Goal: Task Accomplishment & Management: Use online tool/utility

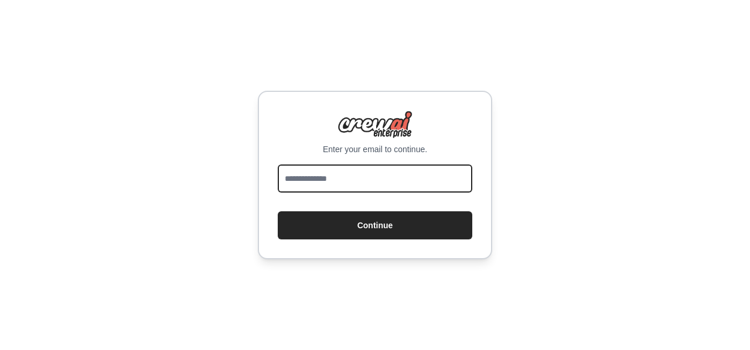
click at [387, 177] on input "email" at bounding box center [375, 179] width 194 height 28
type input "**********"
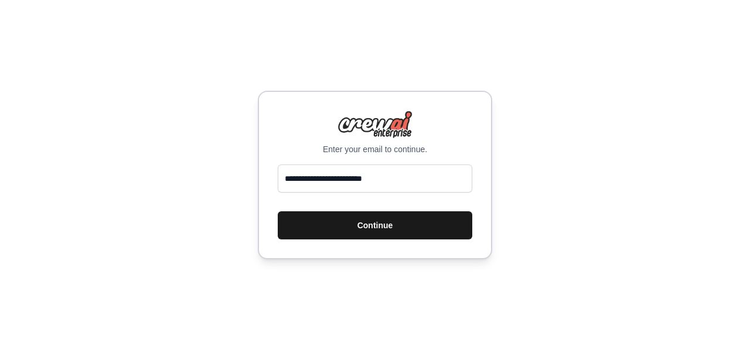
click at [391, 214] on button "Continue" at bounding box center [375, 225] width 194 height 28
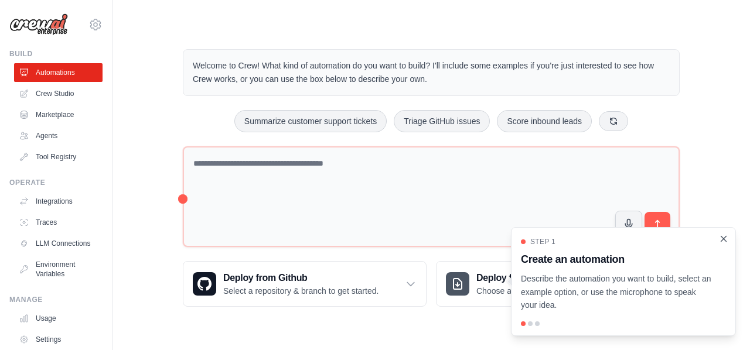
click at [723, 242] on icon "Close walkthrough" at bounding box center [723, 239] width 11 height 11
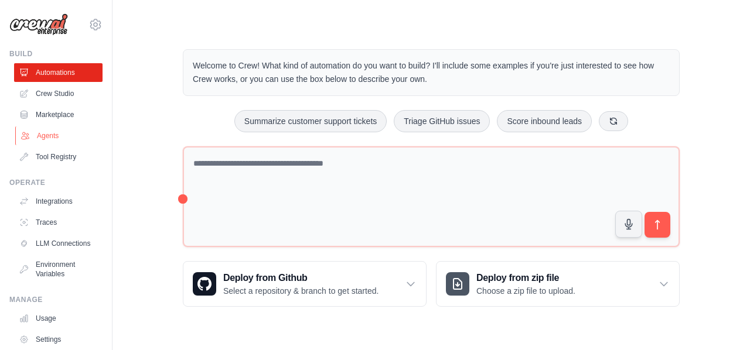
click at [47, 134] on link "Agents" at bounding box center [59, 136] width 88 height 19
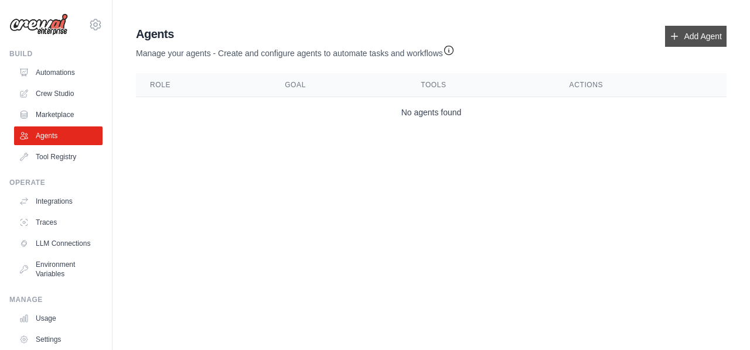
click at [692, 32] on link "Add Agent" at bounding box center [695, 36] width 61 height 21
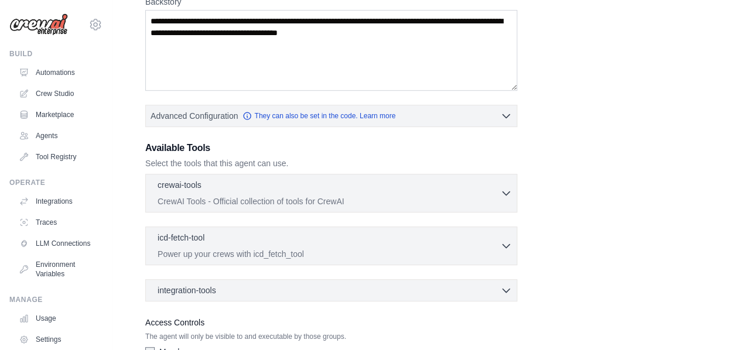
scroll to position [275, 0]
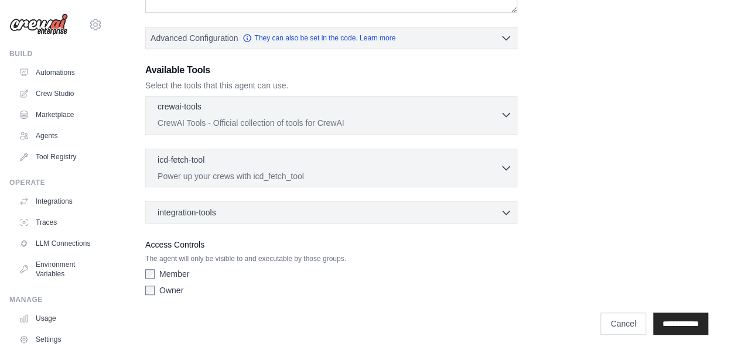
click at [371, 125] on p "CrewAI Tools - Official collection of tools for CrewAI" at bounding box center [329, 123] width 343 height 12
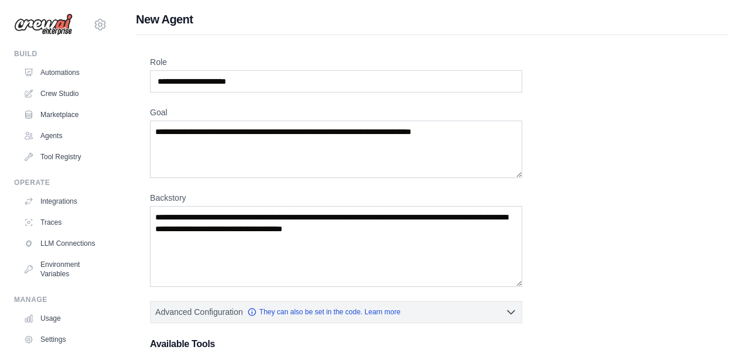
scroll to position [0, 0]
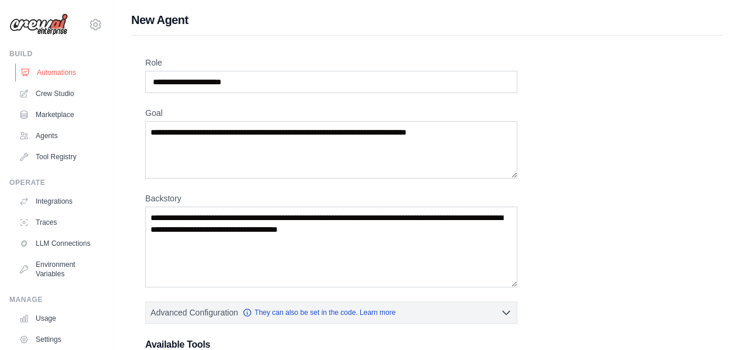
click at [45, 72] on link "Automations" at bounding box center [59, 72] width 88 height 19
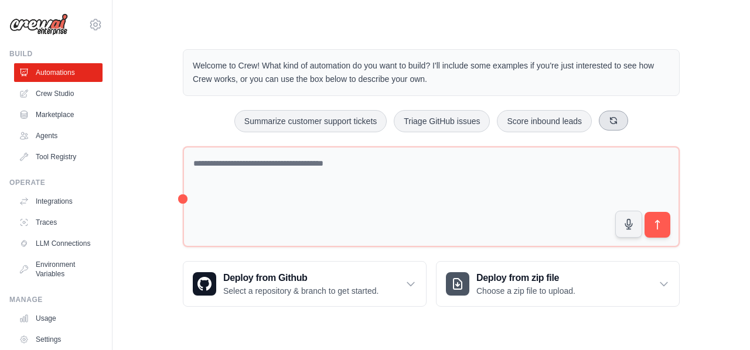
click at [616, 118] on icon at bounding box center [612, 120] width 9 height 9
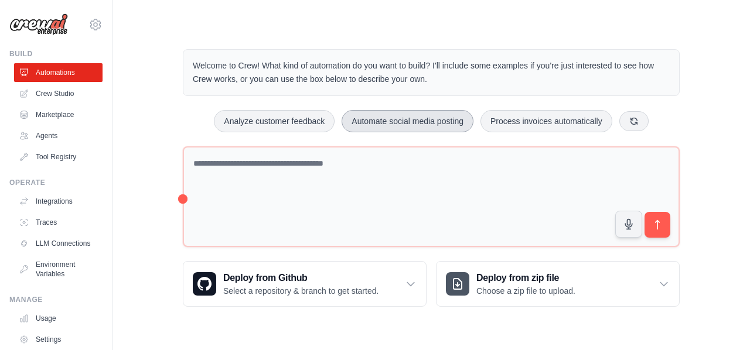
click at [431, 125] on button "Automate social media posting" at bounding box center [407, 121] width 132 height 22
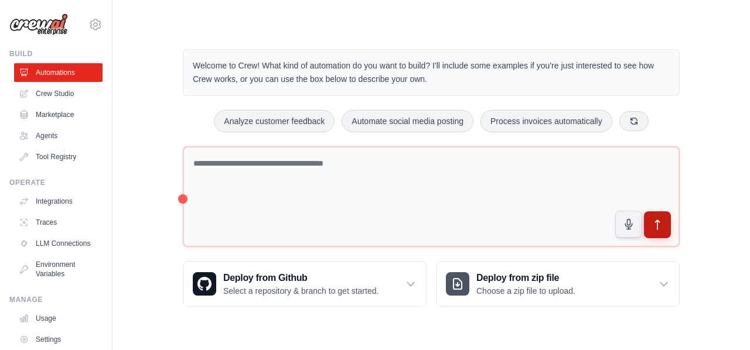
click at [651, 232] on button "submit" at bounding box center [657, 224] width 27 height 27
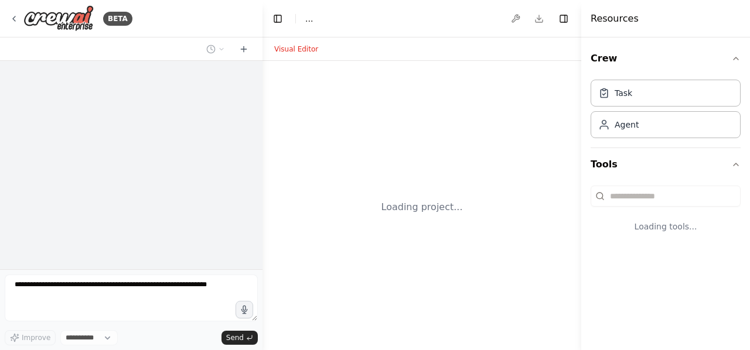
select select "****"
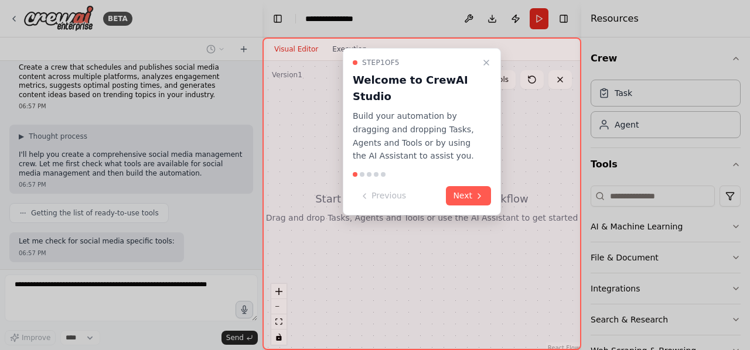
scroll to position [71, 0]
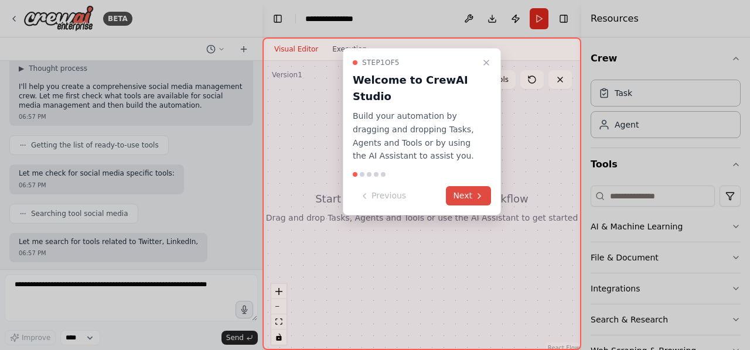
click at [464, 199] on button "Next" at bounding box center [468, 195] width 45 height 19
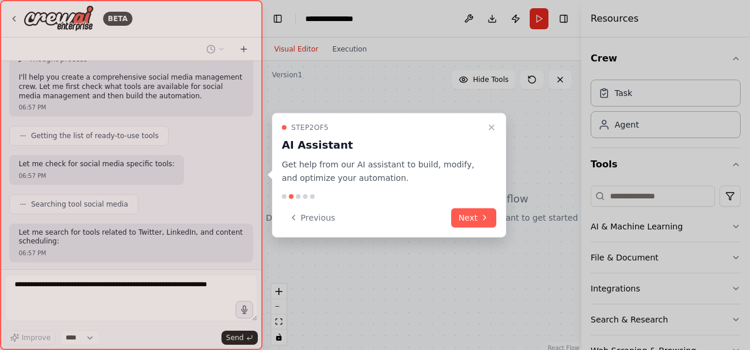
scroll to position [148, 0]
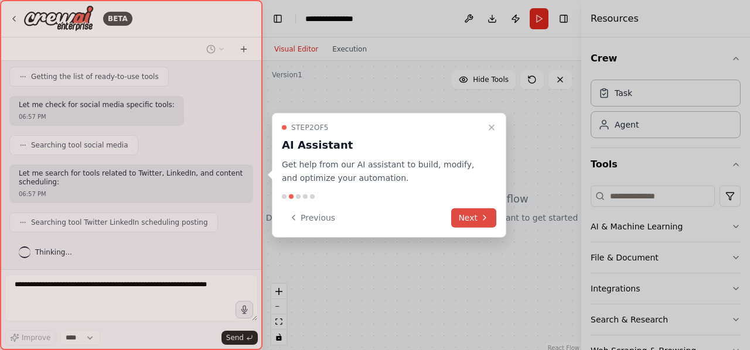
click at [465, 210] on button "Next" at bounding box center [473, 217] width 45 height 19
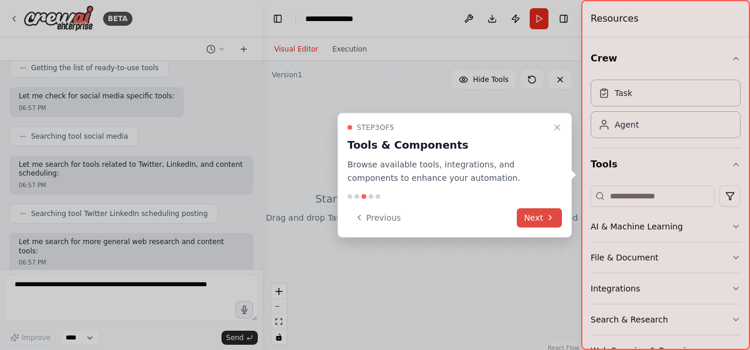
scroll to position [216, 0]
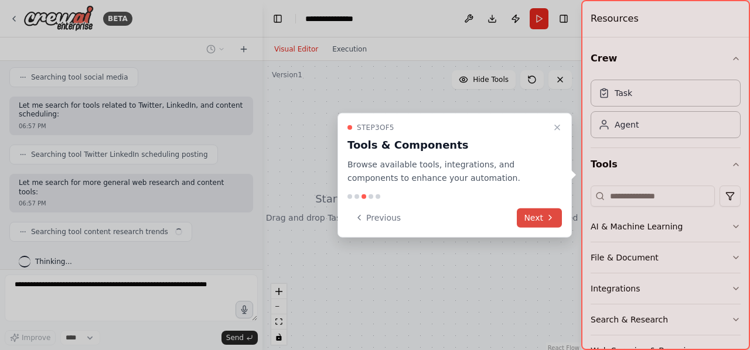
click at [539, 221] on button "Next" at bounding box center [539, 217] width 45 height 19
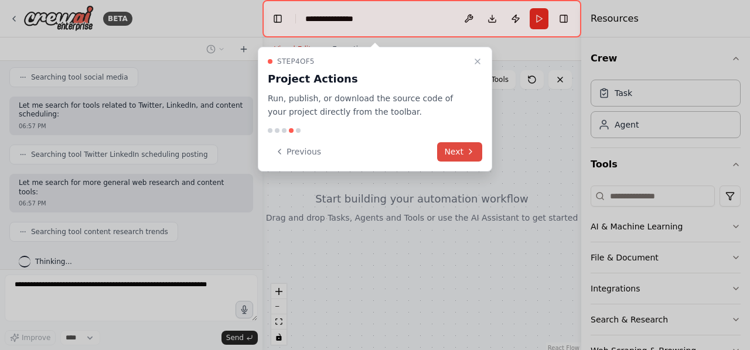
click at [458, 159] on button "Next" at bounding box center [459, 151] width 45 height 19
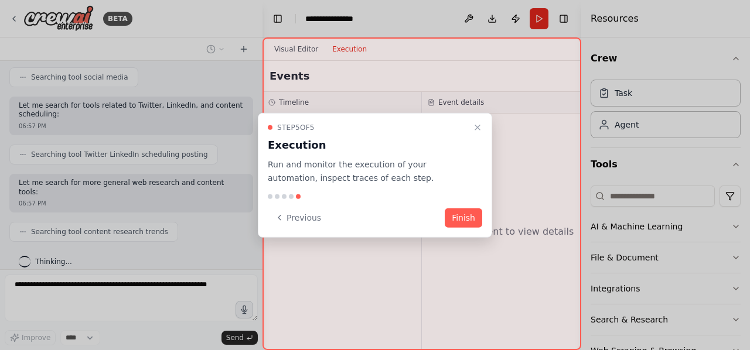
click at [463, 207] on div "Step 5 of 5 Execution Run and monitor the execution of your automation, inspect…" at bounding box center [375, 175] width 234 height 125
click at [465, 215] on button "Finish" at bounding box center [463, 217] width 37 height 19
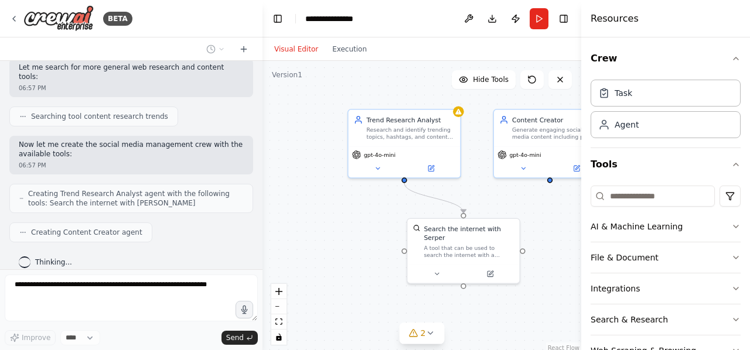
scroll to position [360, 0]
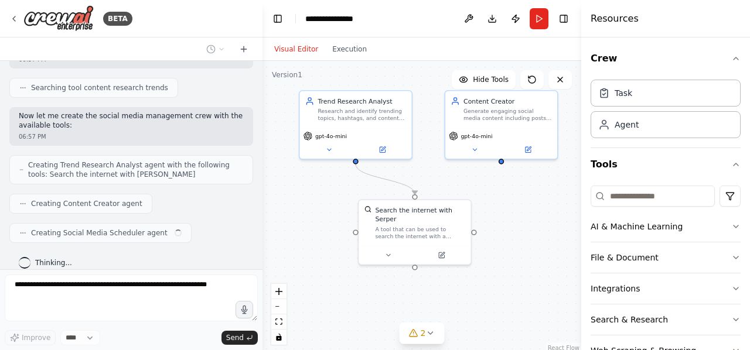
drag, startPoint x: 487, startPoint y: 233, endPoint x: 446, endPoint y: 184, distance: 63.1
click at [446, 184] on div ".deletable-edge-delete-btn { width: 20px; height: 20px; border: 0px solid #ffff…" at bounding box center [421, 207] width 319 height 293
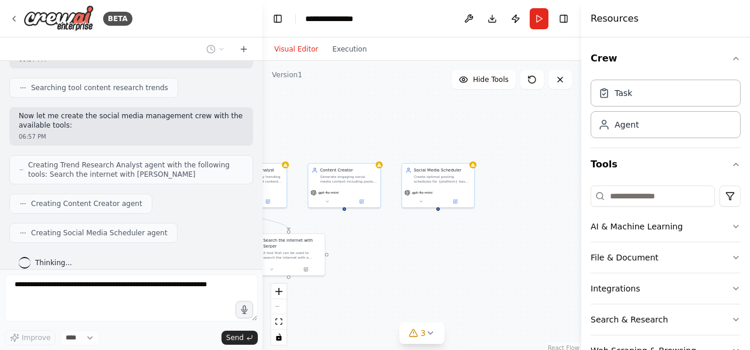
drag, startPoint x: 546, startPoint y: 177, endPoint x: 409, endPoint y: 216, distance: 142.4
click at [409, 216] on div ".deletable-edge-delete-btn { width: 20px; height: 20px; border: 0px solid #ffff…" at bounding box center [421, 207] width 319 height 293
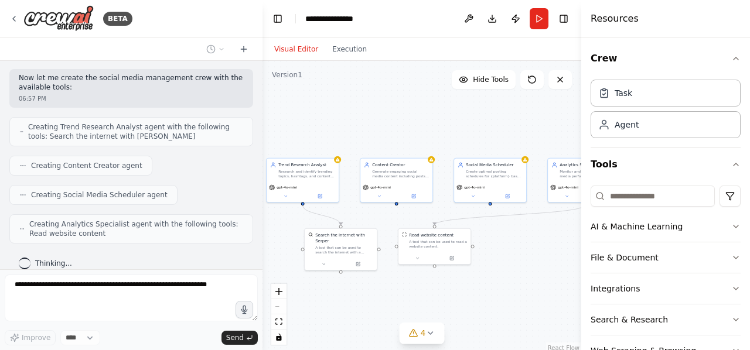
drag, startPoint x: 492, startPoint y: 257, endPoint x: 545, endPoint y: 252, distance: 53.5
click at [545, 252] on div ".deletable-edge-delete-btn { width: 20px; height: 20px; border: 0px solid #ffff…" at bounding box center [421, 207] width 319 height 293
click at [508, 251] on div ".deletable-edge-delete-btn { width: 20px; height: 20px; border: 0px solid #ffff…" at bounding box center [421, 207] width 319 height 293
drag, startPoint x: 508, startPoint y: 251, endPoint x: 451, endPoint y: 249, distance: 56.8
click at [451, 249] on div ".deletable-edge-delete-btn { width: 20px; height: 20px; border: 0px solid #ffff…" at bounding box center [421, 207] width 319 height 293
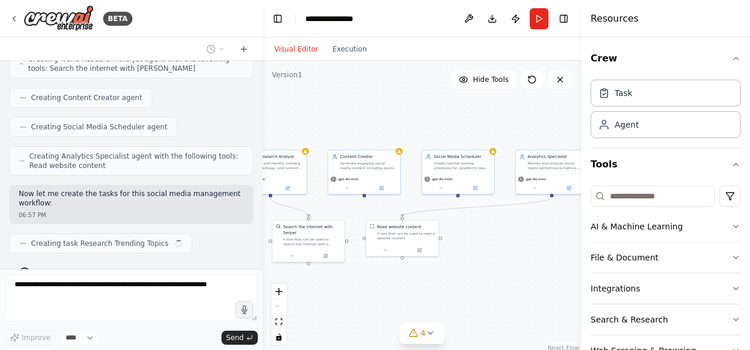
scroll to position [476, 0]
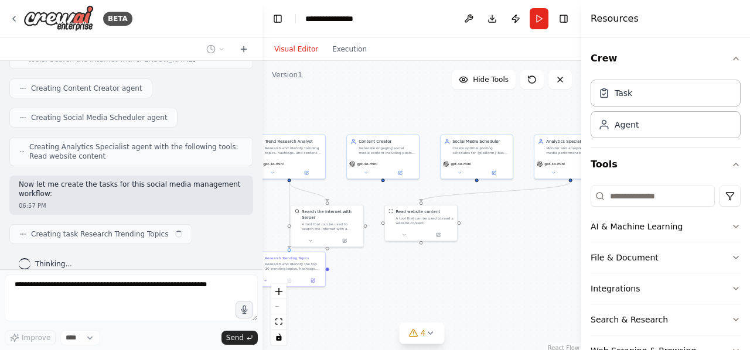
drag, startPoint x: 481, startPoint y: 255, endPoint x: 525, endPoint y: 233, distance: 48.7
click at [525, 233] on div ".deletable-edge-delete-btn { width: 20px; height: 20px; border: 0px solid #ffff…" at bounding box center [421, 207] width 319 height 293
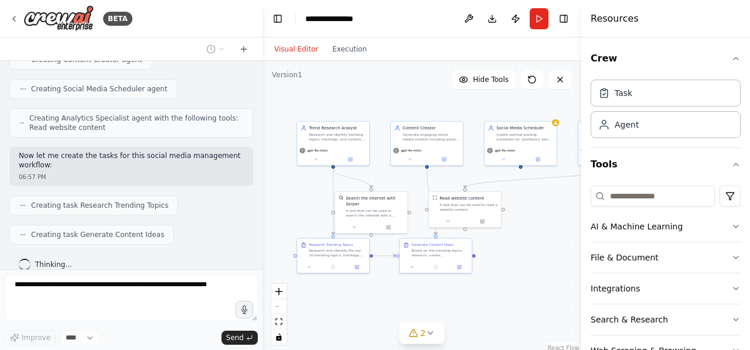
drag, startPoint x: 507, startPoint y: 245, endPoint x: 551, endPoint y: 231, distance: 45.9
click at [551, 231] on div ".deletable-edge-delete-btn { width: 20px; height: 20px; border: 0px solid #ffff…" at bounding box center [421, 207] width 319 height 293
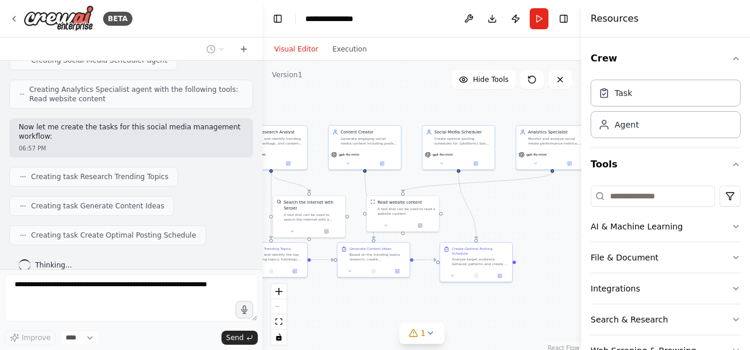
drag, startPoint x: 373, startPoint y: 289, endPoint x: 308, endPoint y: 294, distance: 65.2
click at [308, 294] on div ".deletable-edge-delete-btn { width: 20px; height: 20px; border: 0px solid #ffff…" at bounding box center [421, 207] width 319 height 293
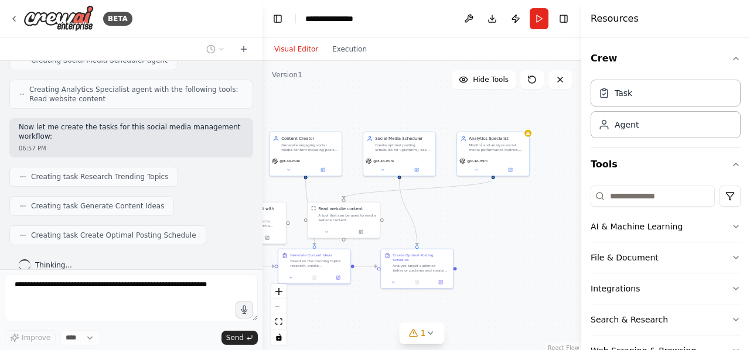
drag, startPoint x: 452, startPoint y: 214, endPoint x: 388, endPoint y: 221, distance: 63.6
click at [388, 221] on div ".deletable-edge-delete-btn { width: 20px; height: 20px; border: 0px solid #ffff…" at bounding box center [421, 207] width 319 height 293
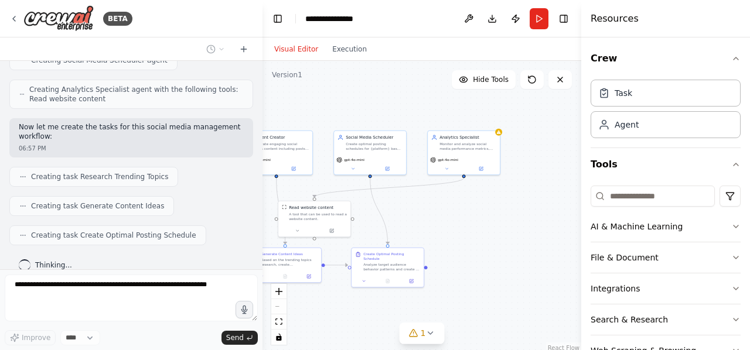
drag, startPoint x: 464, startPoint y: 225, endPoint x: 436, endPoint y: 223, distance: 27.6
click at [436, 223] on div ".deletable-edge-delete-btn { width: 20px; height: 20px; border: 0px solid #ffff…" at bounding box center [421, 207] width 319 height 293
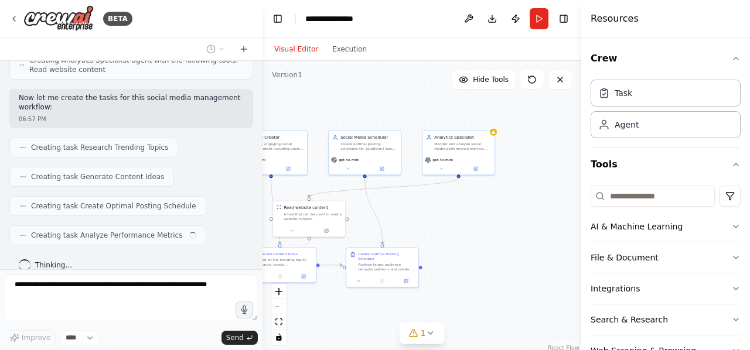
click at [436, 223] on div ".deletable-edge-delete-btn { width: 20px; height: 20px; border: 0px solid #ffff…" at bounding box center [421, 207] width 319 height 293
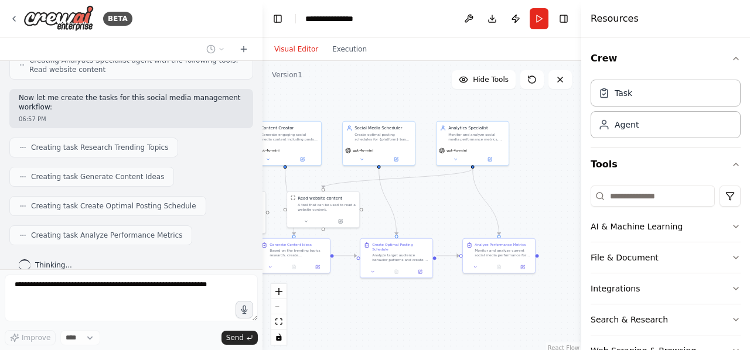
drag, startPoint x: 436, startPoint y: 222, endPoint x: 464, endPoint y: 205, distance: 32.8
click at [464, 205] on div ".deletable-edge-delete-btn { width: 20px; height: 20px; border: 0px solid #ffff…" at bounding box center [421, 207] width 319 height 293
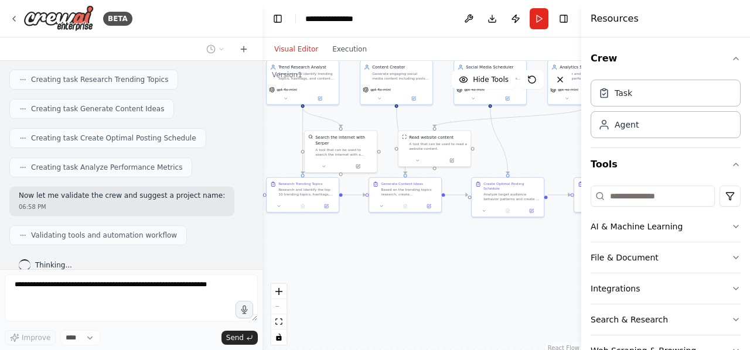
scroll to position [659, 0]
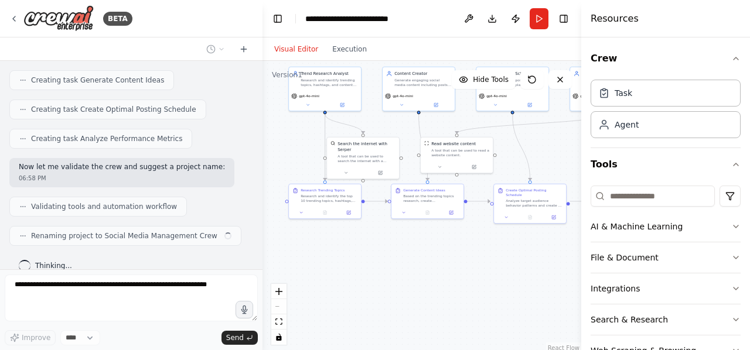
drag, startPoint x: 335, startPoint y: 322, endPoint x: 461, endPoint y: 276, distance: 134.7
click at [461, 276] on div ".deletable-edge-delete-btn { width: 20px; height: 20px; border: 0px solid #ffff…" at bounding box center [421, 207] width 319 height 293
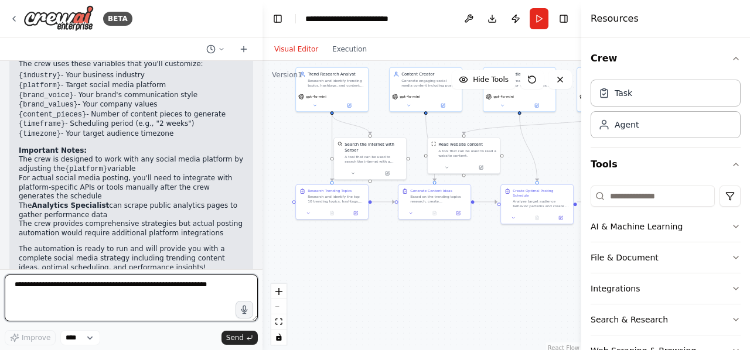
scroll to position [1072, 0]
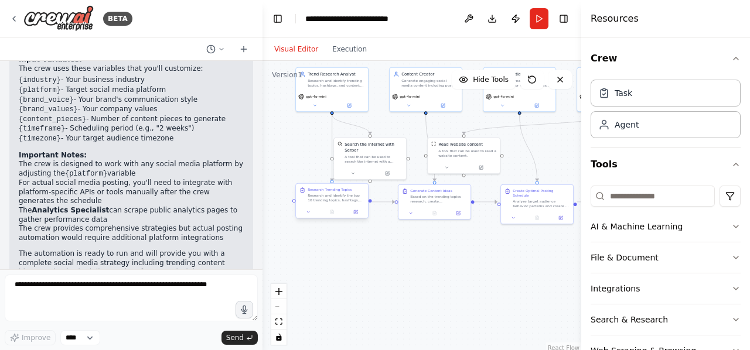
click at [333, 201] on div "Research and identify the top 10 trending topics, hashtags, and content opportu…" at bounding box center [335, 197] width 57 height 9
click at [308, 213] on icon at bounding box center [308, 212] width 5 height 5
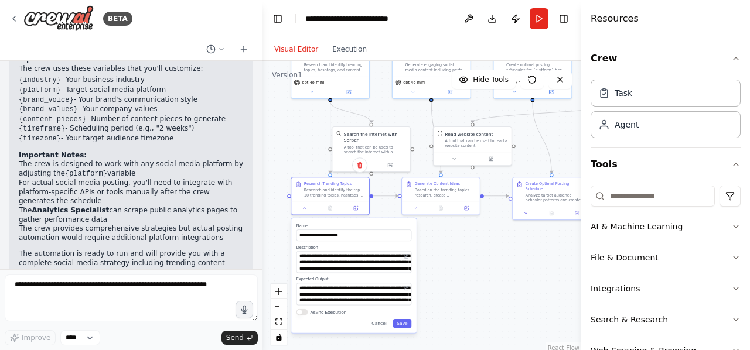
click at [497, 263] on div ".deletable-edge-delete-btn { width: 20px; height: 20px; border: 0px solid #ffff…" at bounding box center [421, 207] width 319 height 293
click at [669, 122] on div "Agent" at bounding box center [665, 124] width 150 height 27
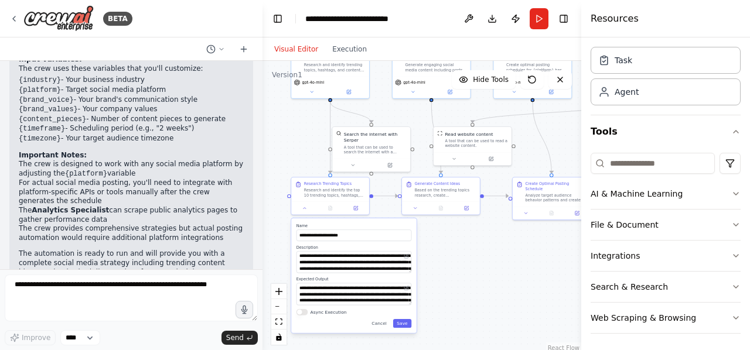
click at [497, 289] on div ".deletable-edge-delete-btn { width: 20px; height: 20px; border: 0px solid #ffff…" at bounding box center [421, 207] width 319 height 293
click at [241, 337] on span "Send" at bounding box center [235, 337] width 18 height 9
click at [542, 15] on button "Run" at bounding box center [538, 18] width 19 height 21
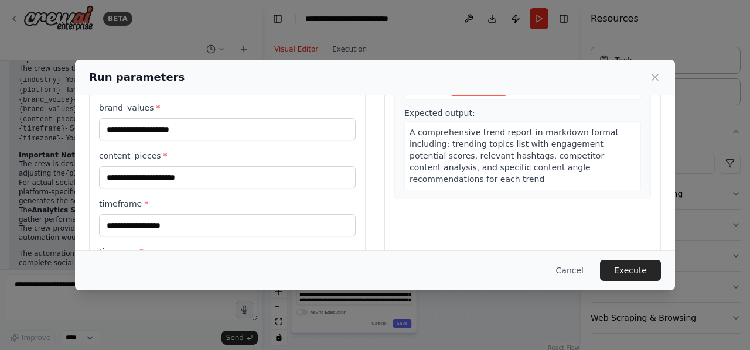
scroll to position [179, 0]
click at [612, 271] on button "Execute" at bounding box center [630, 270] width 61 height 21
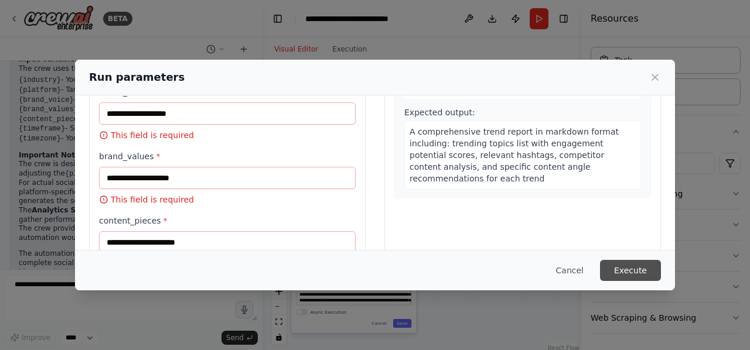
scroll to position [228, 0]
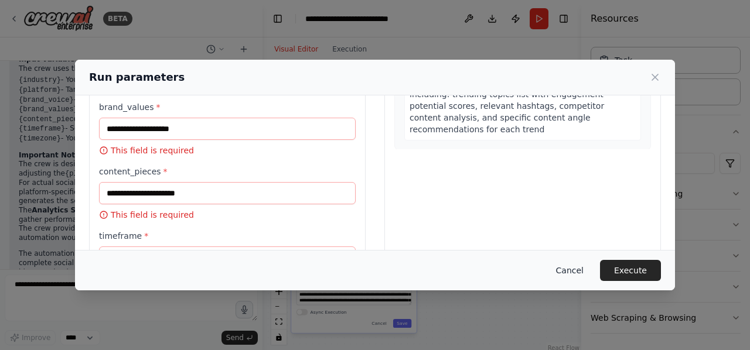
click at [577, 270] on button "Cancel" at bounding box center [569, 270] width 46 height 21
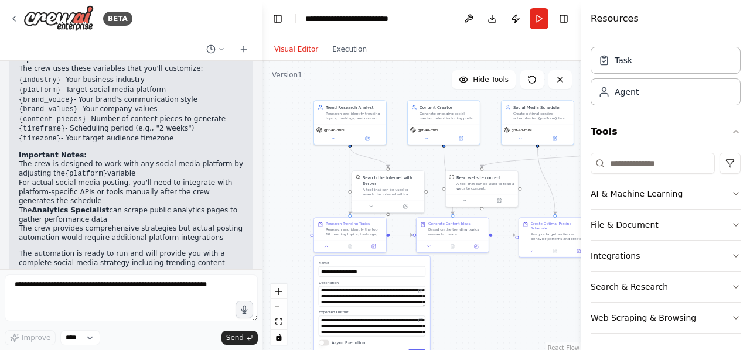
drag, startPoint x: 491, startPoint y: 197, endPoint x: 496, endPoint y: 304, distance: 107.3
click at [496, 304] on div ".deletable-edge-delete-btn { width: 20px; height: 20px; border: 0px solid #ffff…" at bounding box center [421, 207] width 319 height 293
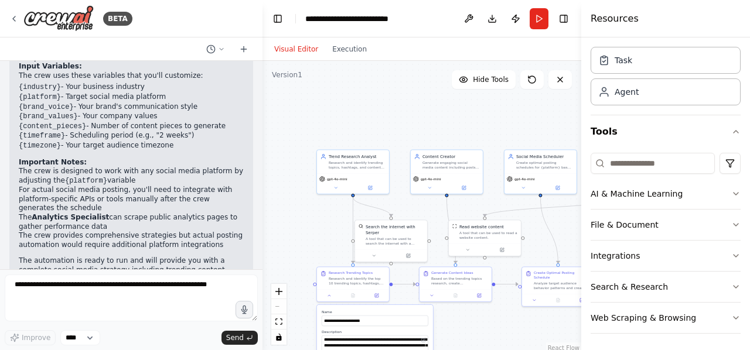
scroll to position [1076, 0]
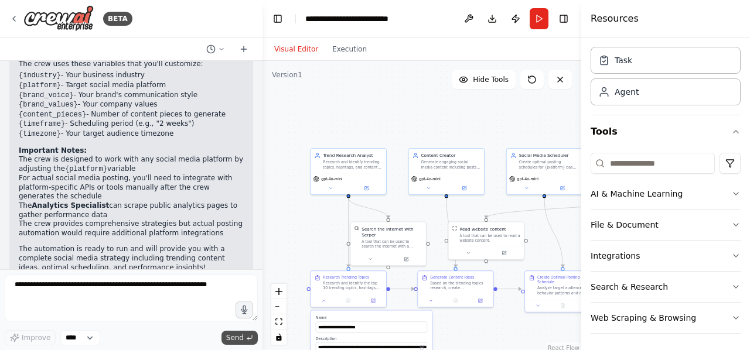
click at [238, 339] on span "Send" at bounding box center [235, 337] width 18 height 9
click at [540, 24] on button "Run" at bounding box center [538, 18] width 19 height 21
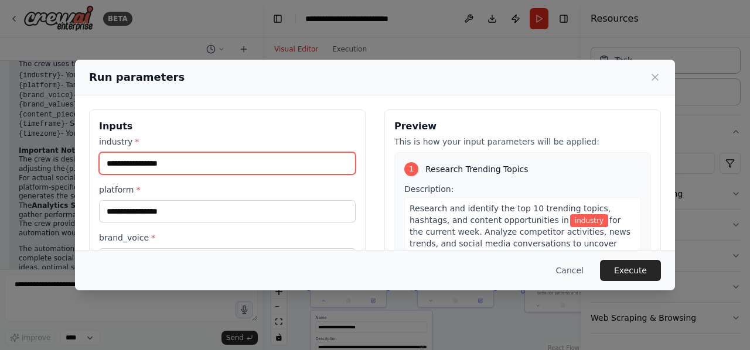
click at [250, 163] on input "industry *" at bounding box center [227, 163] width 257 height 22
click at [220, 164] on input "industry *" at bounding box center [227, 163] width 257 height 22
type input "*"
type input "**********"
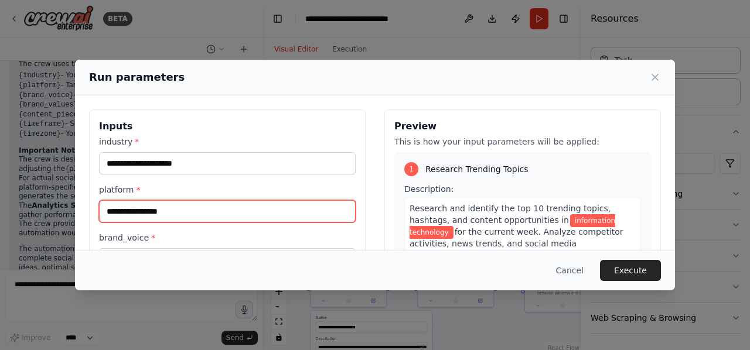
click at [208, 205] on input "platform *" at bounding box center [227, 211] width 257 height 22
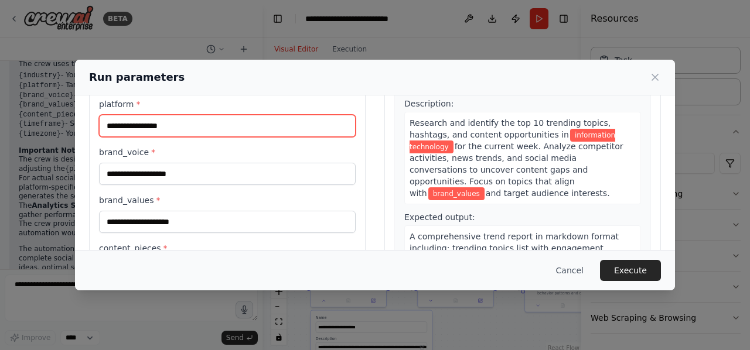
scroll to position [86, 0]
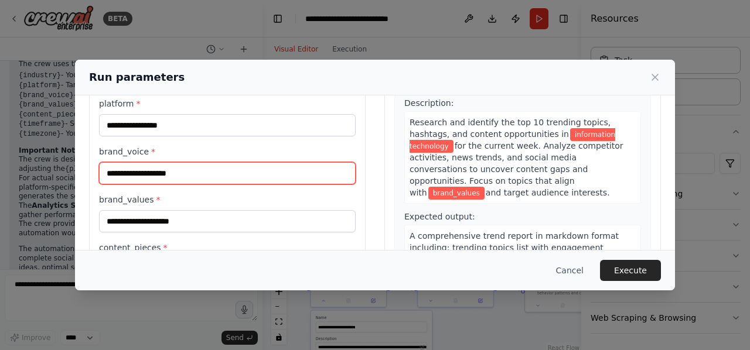
click at [230, 169] on input "brand_voice *" at bounding box center [227, 173] width 257 height 22
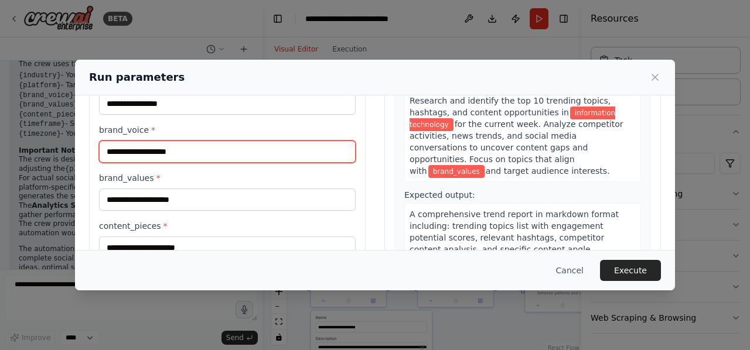
scroll to position [83, 0]
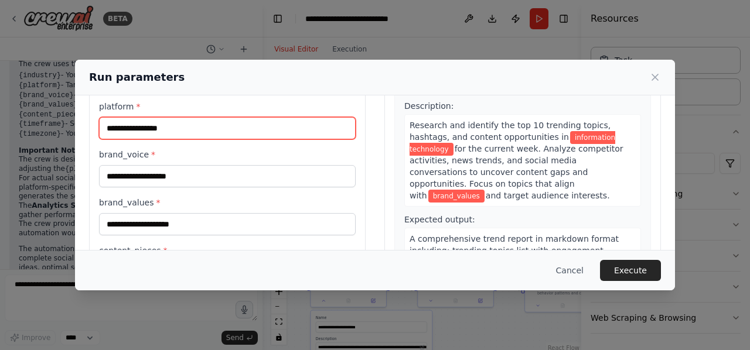
click at [196, 122] on input "platform *" at bounding box center [227, 128] width 257 height 22
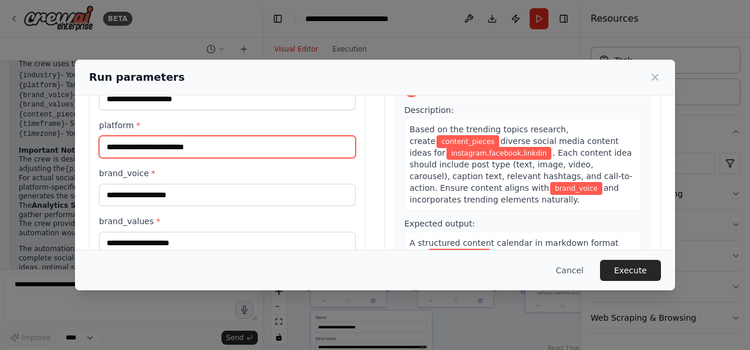
scroll to position [262, 0]
type input "**********"
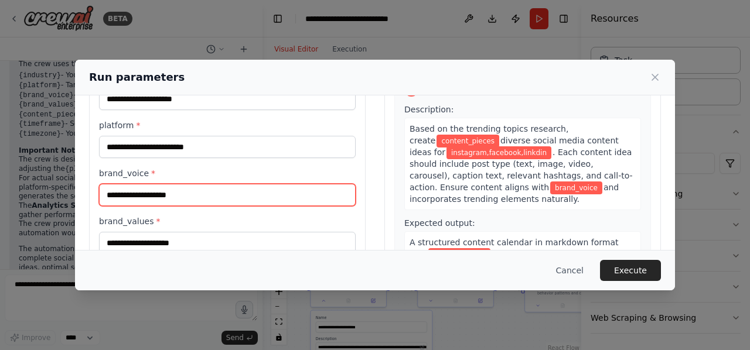
click at [263, 194] on input "brand_voice *" at bounding box center [227, 195] width 257 height 22
type input "*"
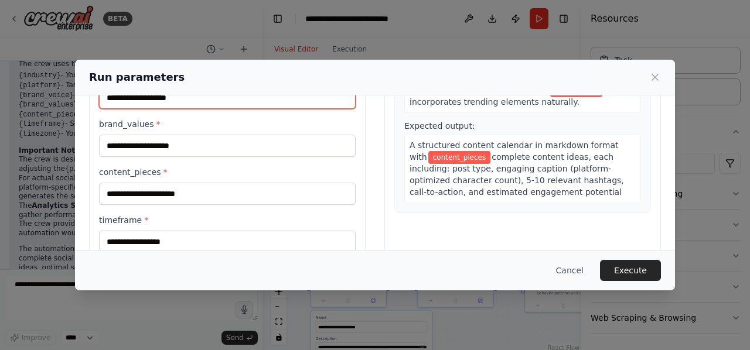
scroll to position [162, 0]
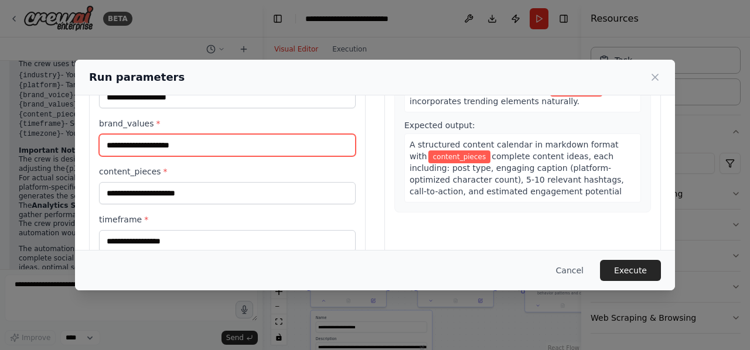
click at [182, 146] on input "brand_values *" at bounding box center [227, 145] width 257 height 22
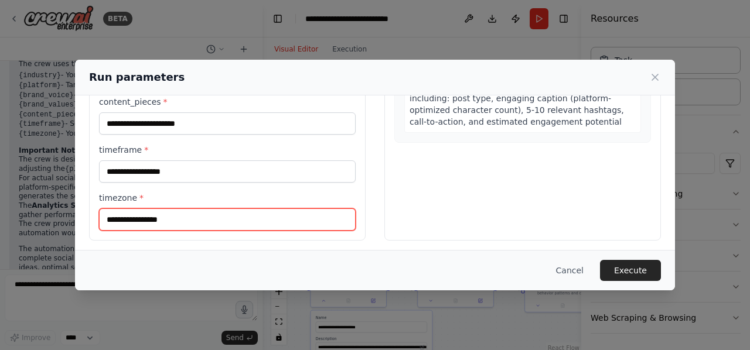
click at [190, 214] on input "timezone *" at bounding box center [227, 219] width 257 height 22
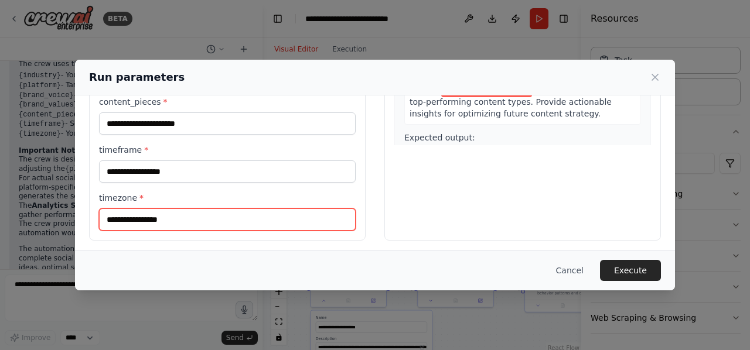
scroll to position [666, 0]
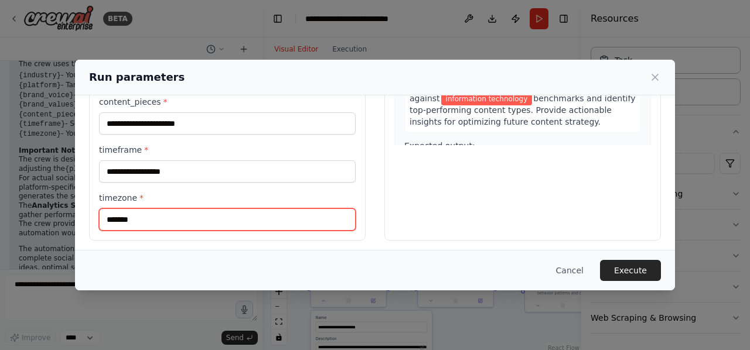
type input "*******"
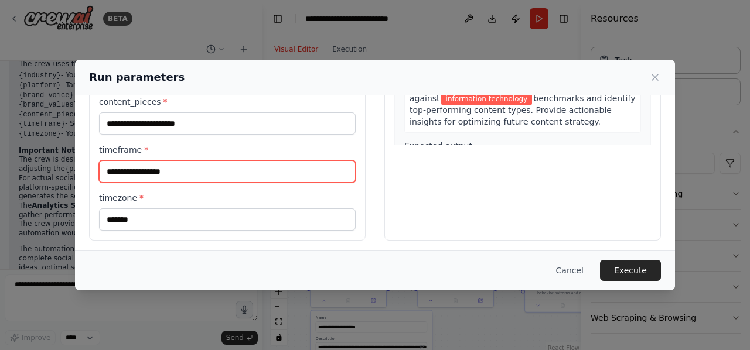
click at [282, 160] on input "timeframe *" at bounding box center [227, 171] width 257 height 22
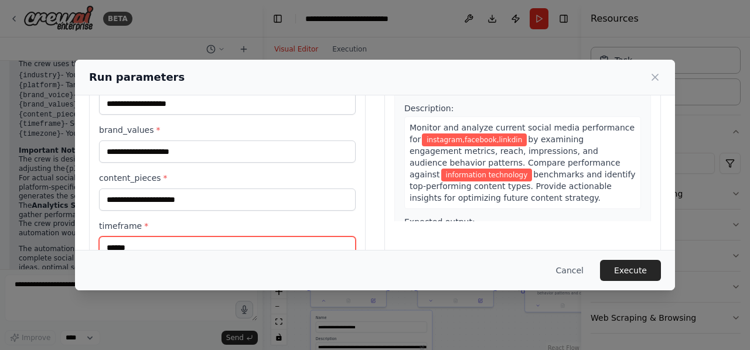
type input "******"
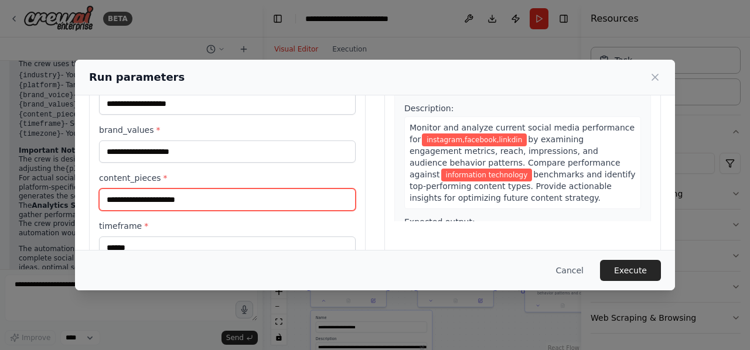
click at [255, 201] on input "content_pieces *" at bounding box center [227, 200] width 257 height 22
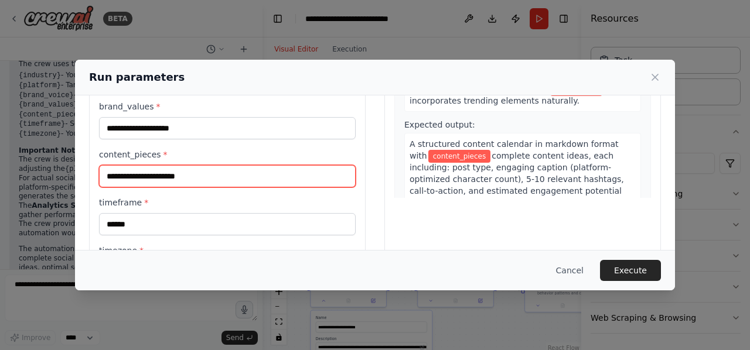
scroll to position [185, 0]
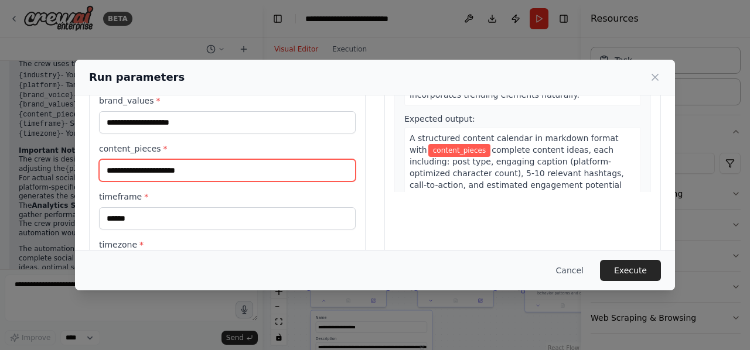
type input "*"
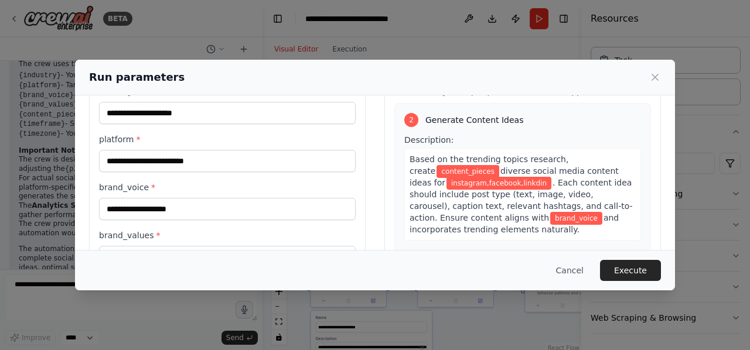
scroll to position [49, 0]
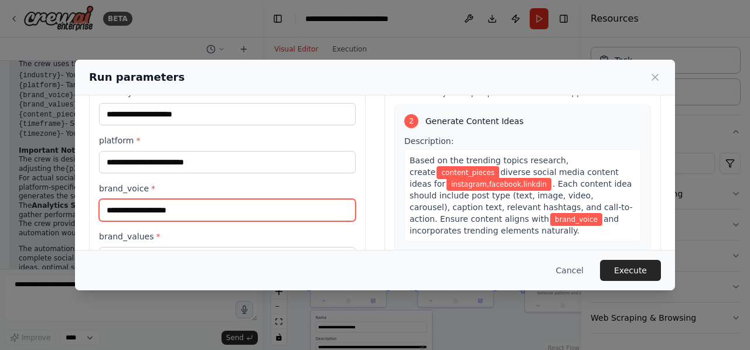
click at [185, 210] on input "brand_voice *" at bounding box center [227, 210] width 257 height 22
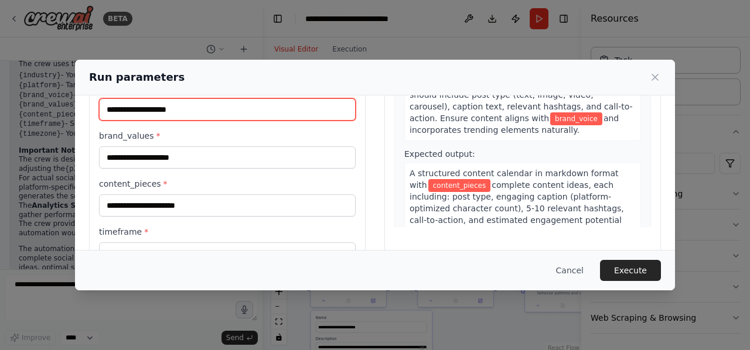
scroll to position [149, 0]
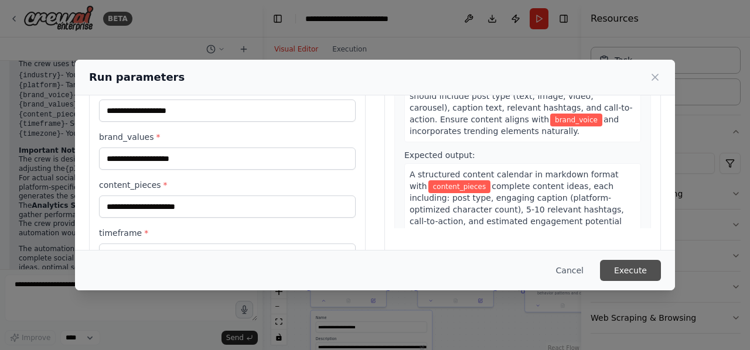
drag, startPoint x: 630, startPoint y: 258, endPoint x: 630, endPoint y: 265, distance: 6.4
click at [630, 265] on div "Cancel Execute" at bounding box center [375, 270] width 600 height 40
click at [630, 265] on button "Execute" at bounding box center [630, 270] width 61 height 21
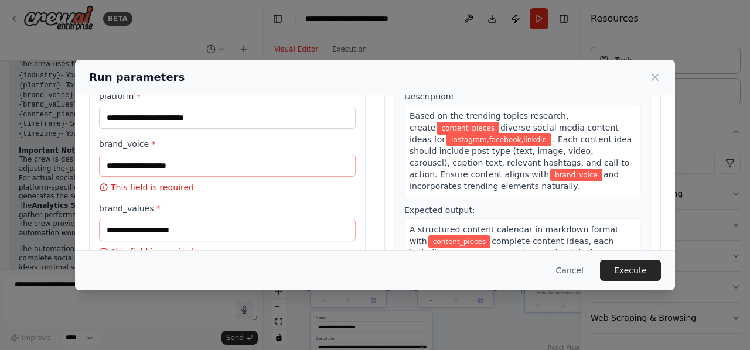
scroll to position [91, 0]
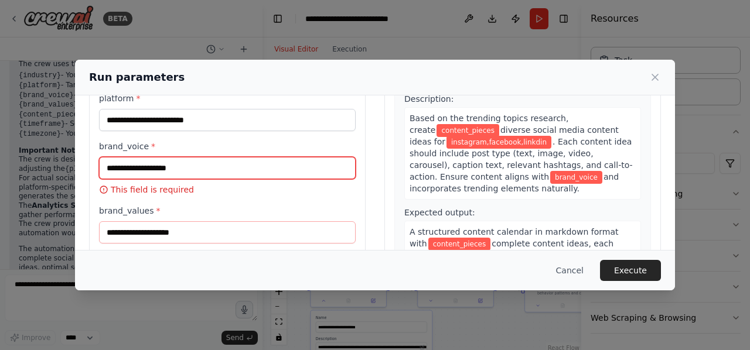
click at [217, 162] on input "brand_voice *" at bounding box center [227, 168] width 257 height 22
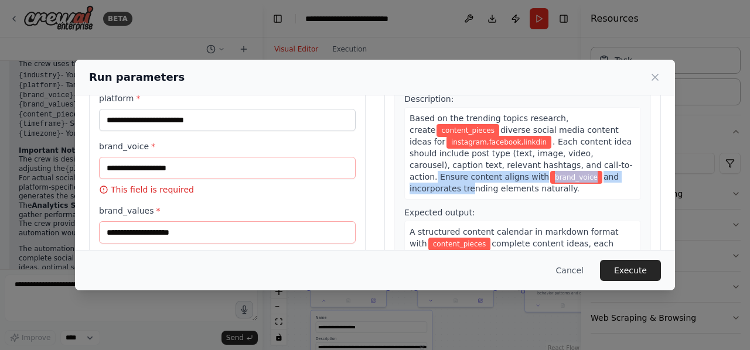
drag, startPoint x: 556, startPoint y: 141, endPoint x: 568, endPoint y: 153, distance: 17.8
click at [568, 153] on div "Based on the trending topics research, create content_pieces diverse social med…" at bounding box center [522, 153] width 237 height 93
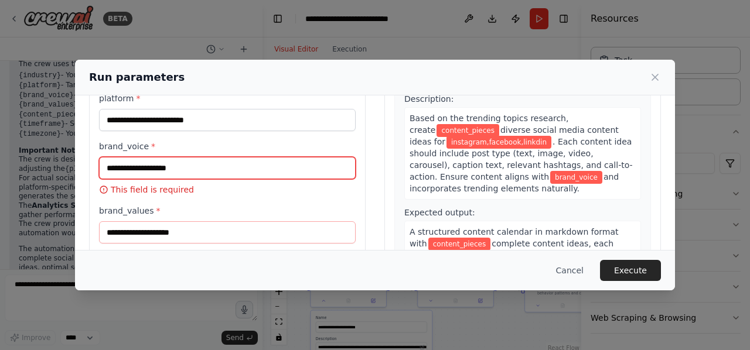
click at [192, 159] on input "brand_voice *" at bounding box center [227, 168] width 257 height 22
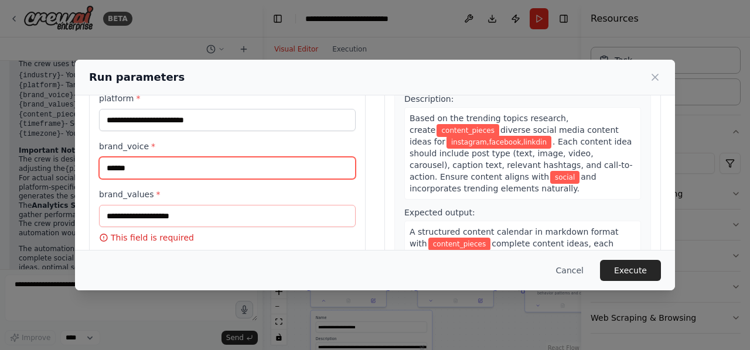
type input "******"
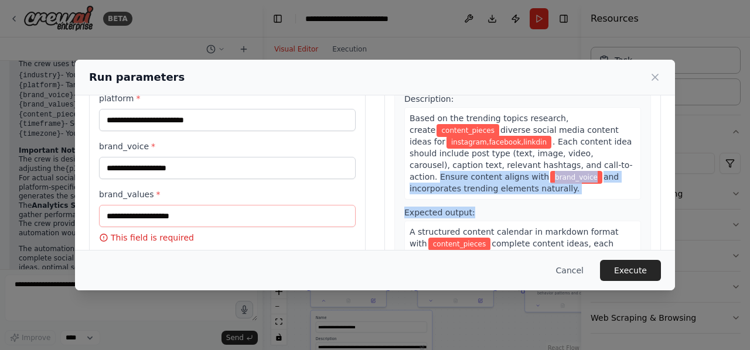
drag, startPoint x: 559, startPoint y: 139, endPoint x: 601, endPoint y: 175, distance: 55.6
click at [601, 175] on div "Description: Based on the trending topics research, create content_pieces diver…" at bounding box center [522, 191] width 237 height 197
click at [515, 162] on div "Based on the trending topics research, create content_pieces diverse social med…" at bounding box center [522, 153] width 237 height 93
copy div "Ensure content aligns with brand_voice and incorporates trending elements natur…"
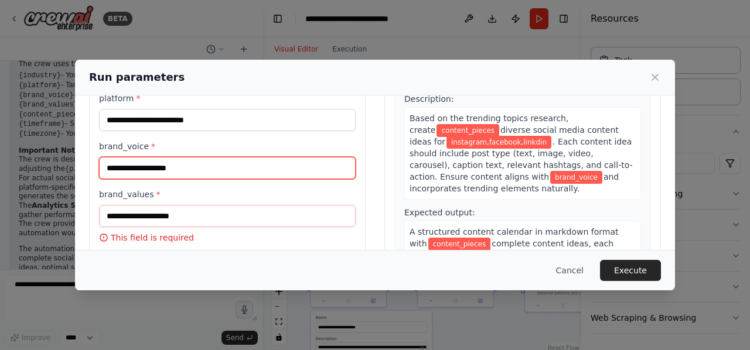
click at [230, 176] on input "brand_voice *" at bounding box center [227, 168] width 257 height 22
paste input "**********"
type input "**********"
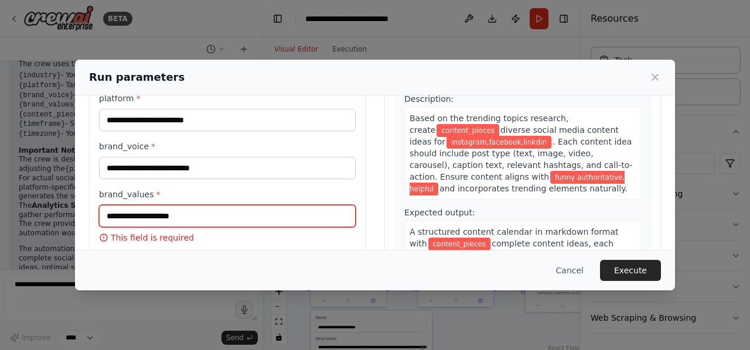
click at [192, 221] on input "brand_values *" at bounding box center [227, 216] width 257 height 22
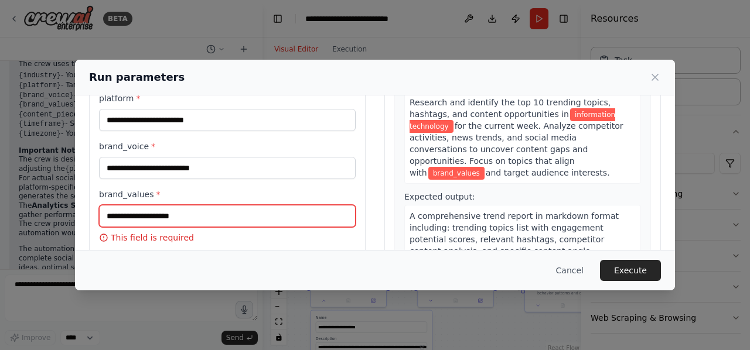
scroll to position [14, 0]
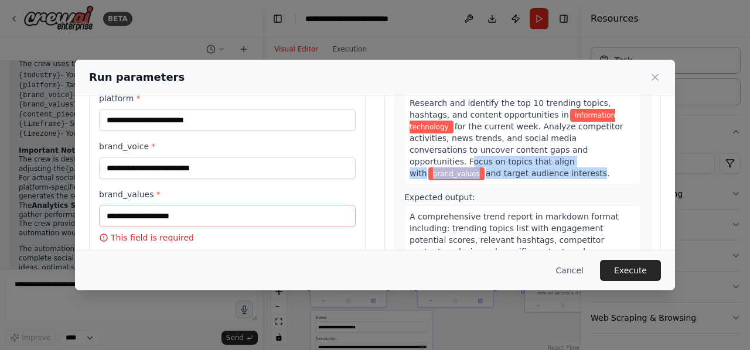
drag, startPoint x: 492, startPoint y: 150, endPoint x: 561, endPoint y: 167, distance: 71.3
click at [561, 167] on div "Research and identify the top 10 trending topics, hashtags, and content opportu…" at bounding box center [522, 138] width 237 height 93
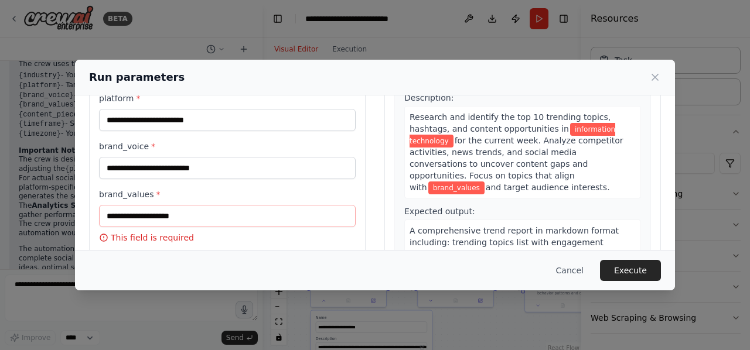
click at [573, 182] on div "Research and identify the top 10 trending topics, hashtags, and content opportu…" at bounding box center [522, 152] width 237 height 93
drag, startPoint x: 573, startPoint y: 182, endPoint x: 406, endPoint y: 106, distance: 183.5
click at [406, 106] on div "Research and identify the top 10 trending topics, hashtags, and content opportu…" at bounding box center [522, 152] width 237 height 93
copy div "Research and identify the top 10 trending topics, hashtags, and content opportu…"
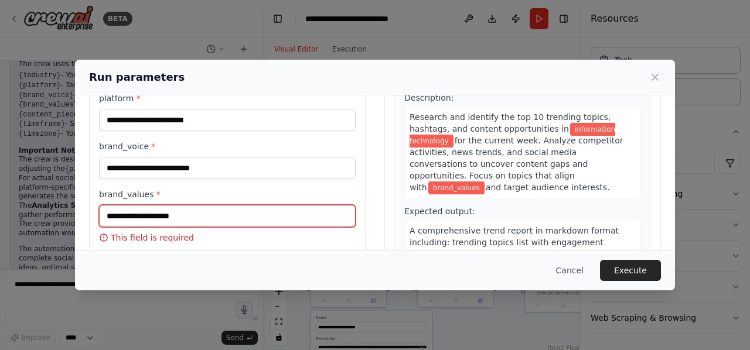
click at [198, 208] on input "brand_values *" at bounding box center [227, 216] width 257 height 22
paste input "**********"
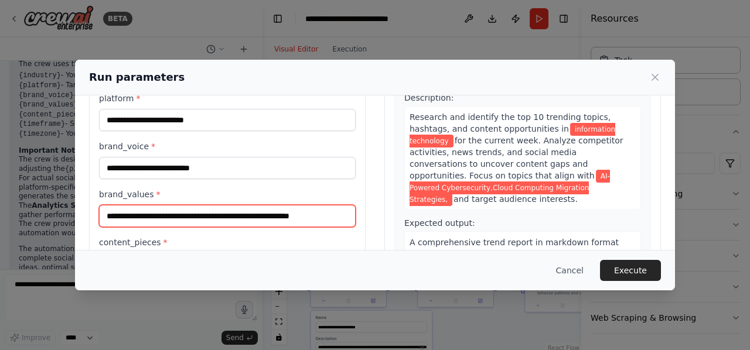
paste input "**********"
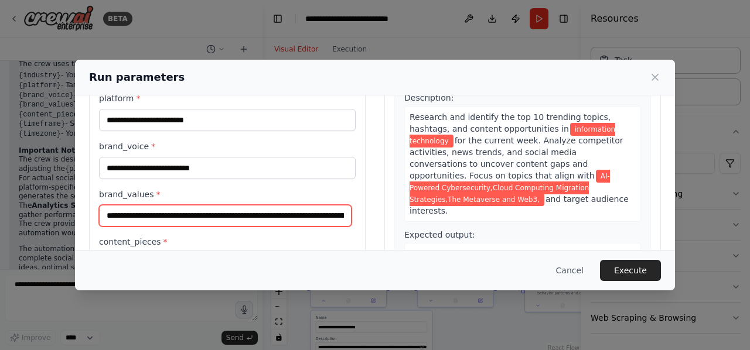
click at [343, 214] on input "**********" at bounding box center [225, 216] width 252 height 22
paste input "**********"
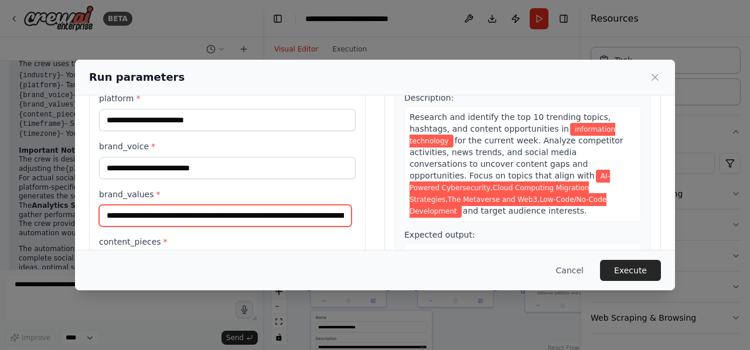
click at [310, 214] on input "**********" at bounding box center [225, 216] width 252 height 22
paste input "**********"
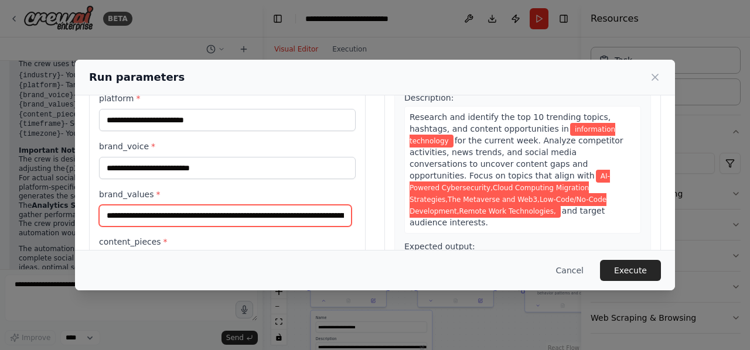
click at [332, 212] on input "**********" at bounding box center [225, 216] width 252 height 22
paste input "**********"
click at [317, 211] on input "**********" at bounding box center [225, 216] width 252 height 22
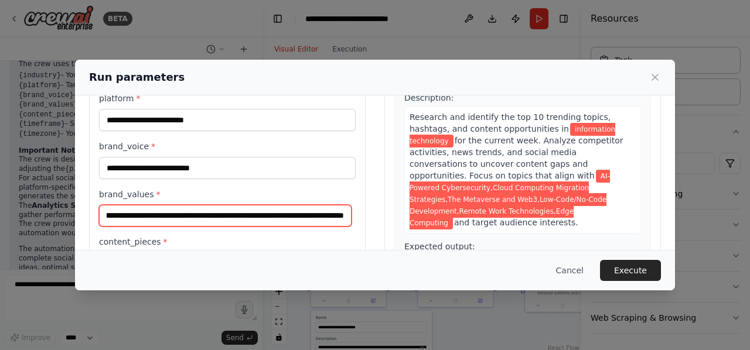
scroll to position [0, 380]
paste input "**********"
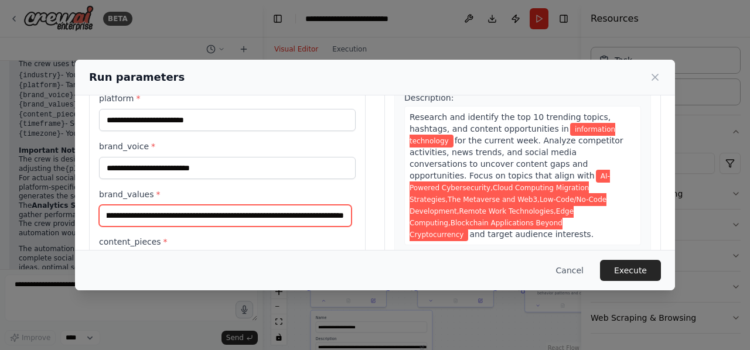
scroll to position [0, 553]
type input "**********"
